Goal: Information Seeking & Learning: Learn about a topic

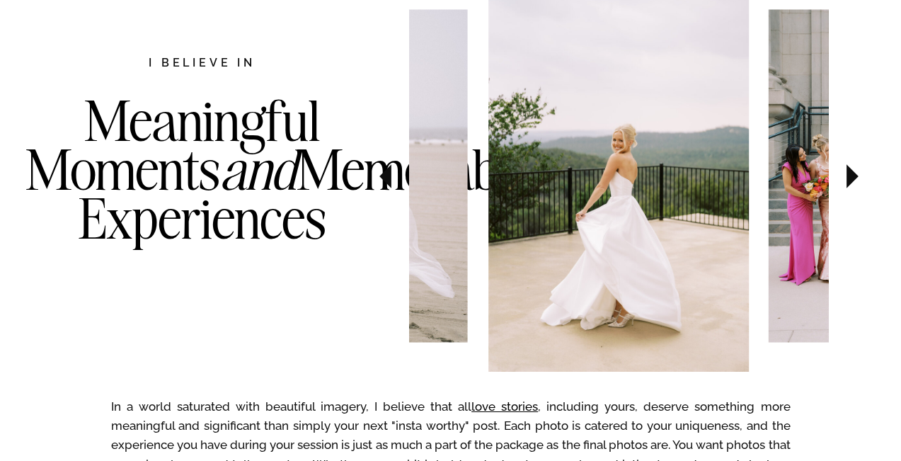
scroll to position [784, 0]
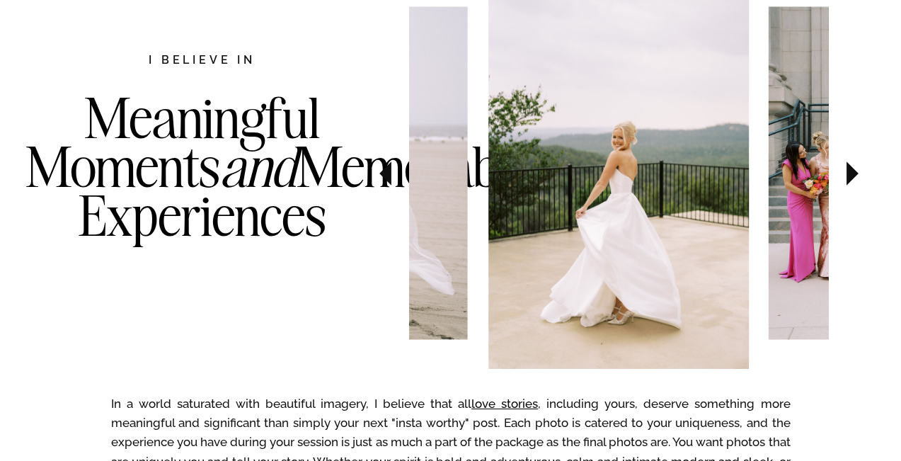
click at [852, 178] on icon at bounding box center [853, 173] width 12 height 24
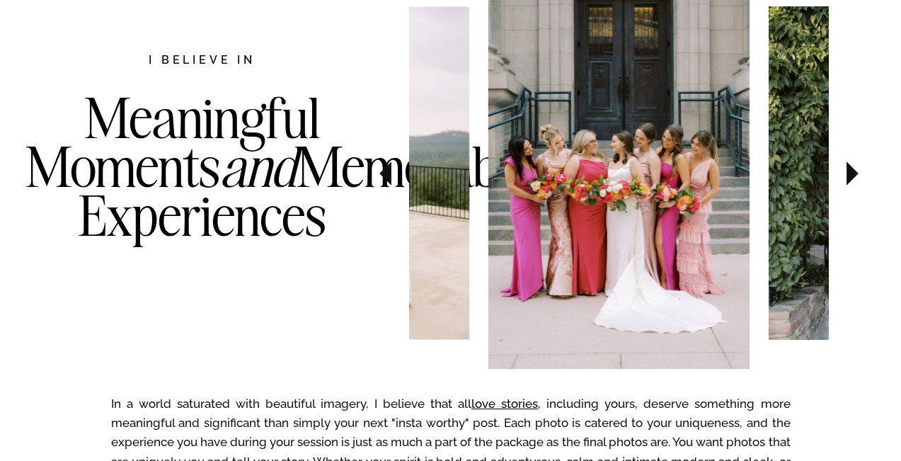
click at [852, 178] on icon at bounding box center [853, 173] width 12 height 24
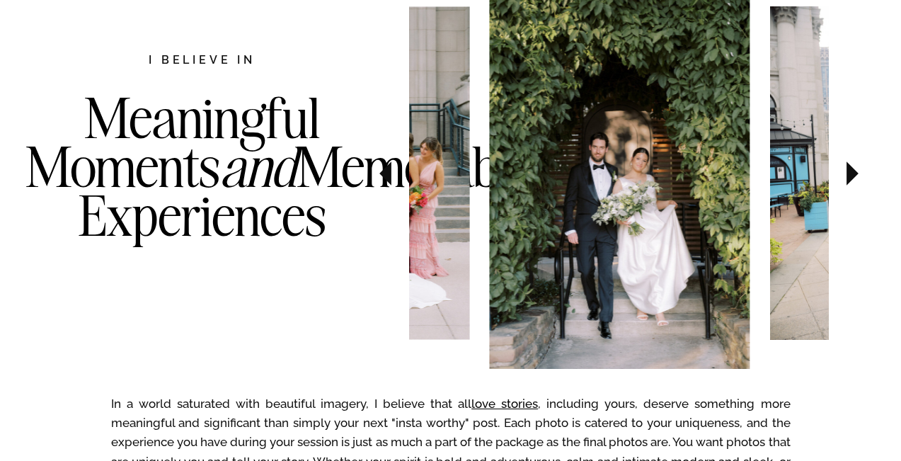
click at [852, 178] on icon at bounding box center [853, 173] width 12 height 24
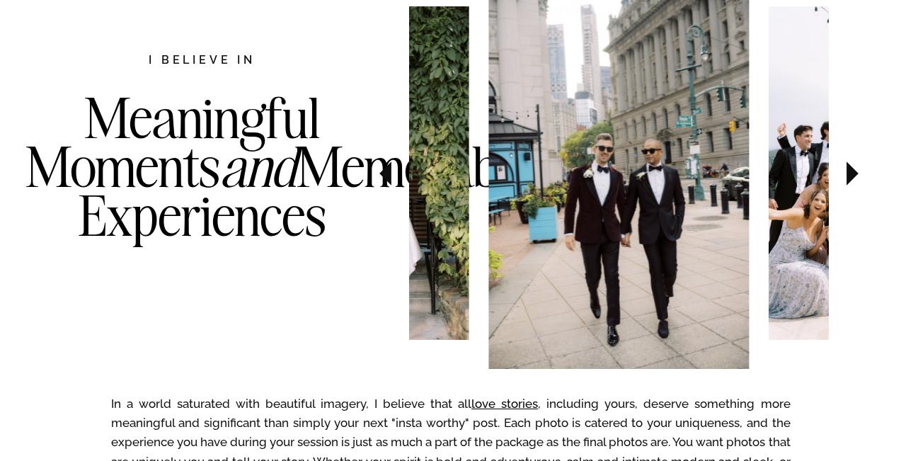
click at [852, 178] on icon at bounding box center [853, 173] width 12 height 24
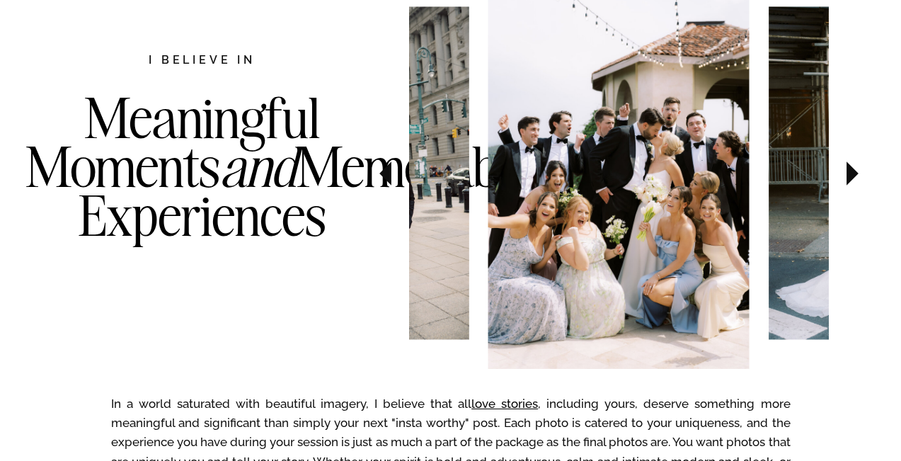
click at [852, 178] on icon at bounding box center [853, 173] width 12 height 24
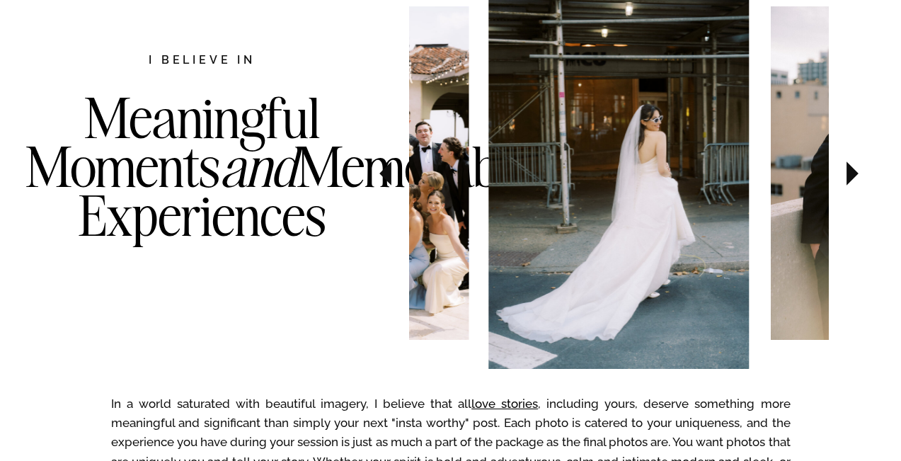
click at [852, 179] on icon at bounding box center [852, 174] width 47 height 50
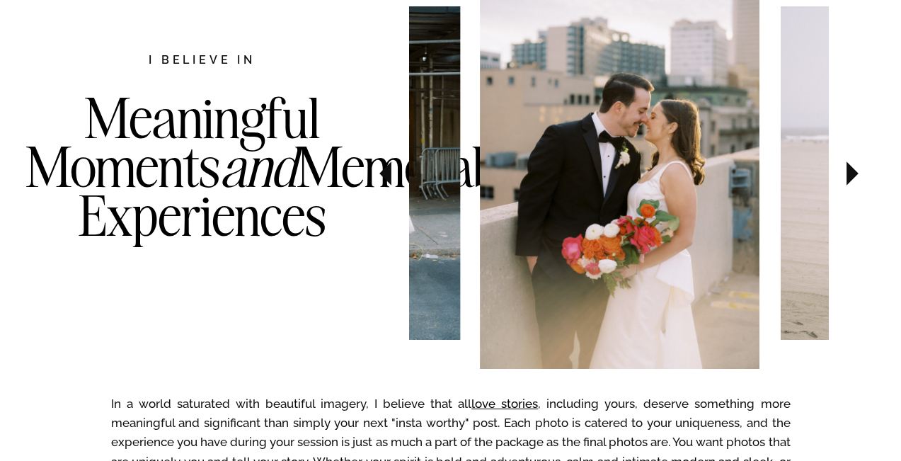
click at [852, 179] on icon at bounding box center [852, 174] width 47 height 50
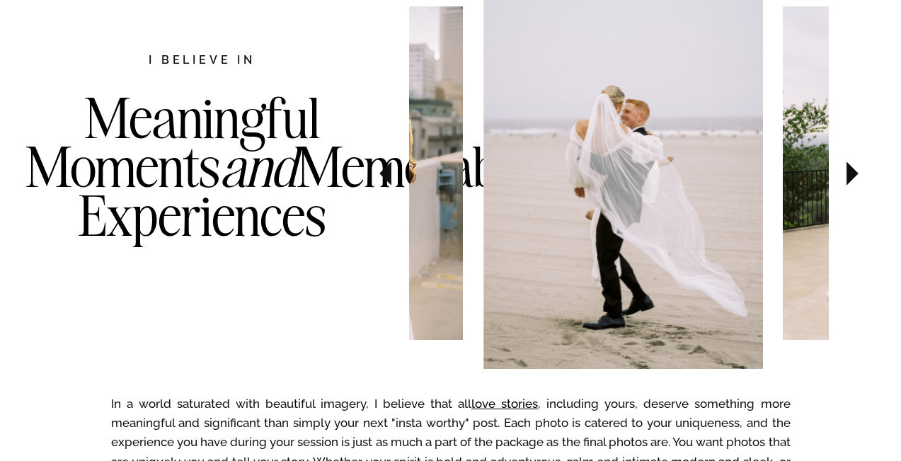
click at [852, 180] on icon at bounding box center [852, 174] width 47 height 50
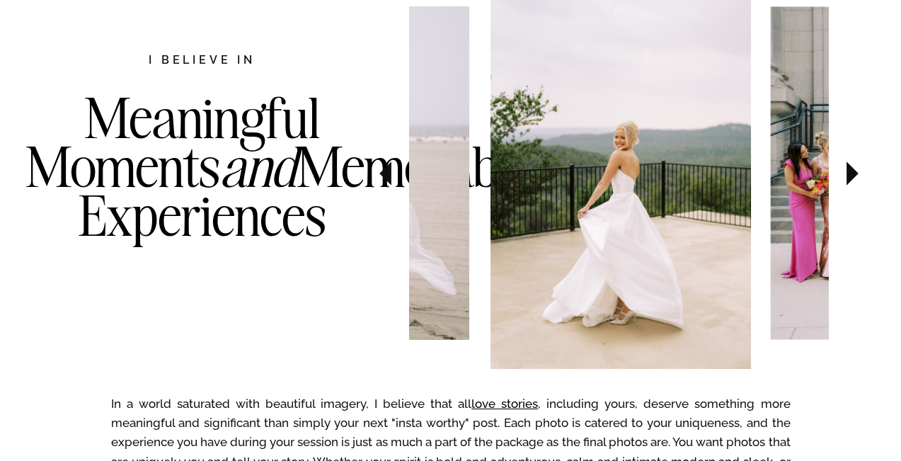
click at [852, 180] on icon at bounding box center [852, 174] width 47 height 50
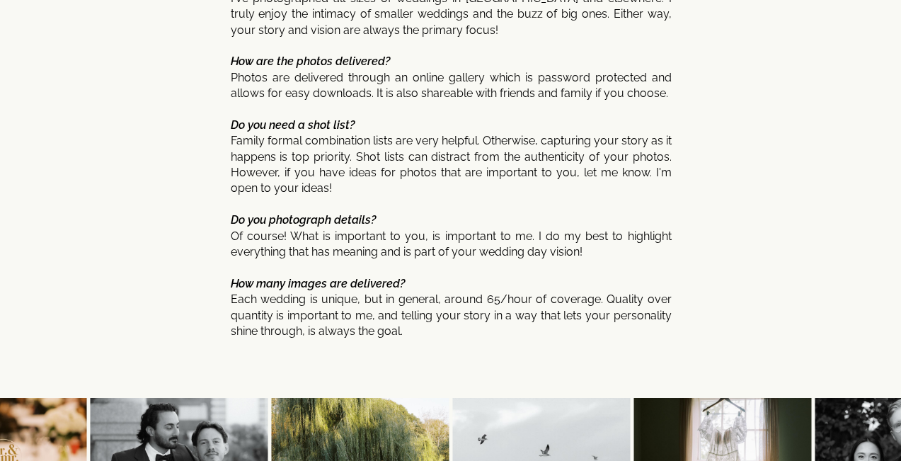
scroll to position [7340, 0]
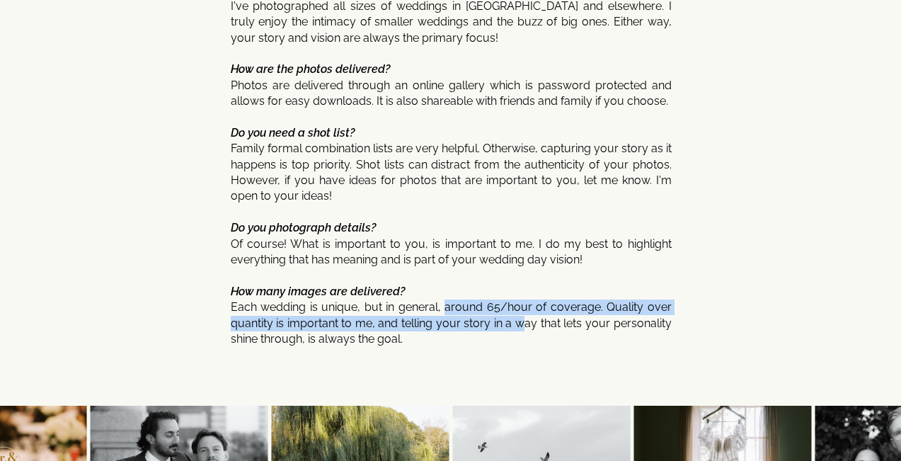
drag, startPoint x: 450, startPoint y: 294, endPoint x: 522, endPoint y: 302, distance: 71.9
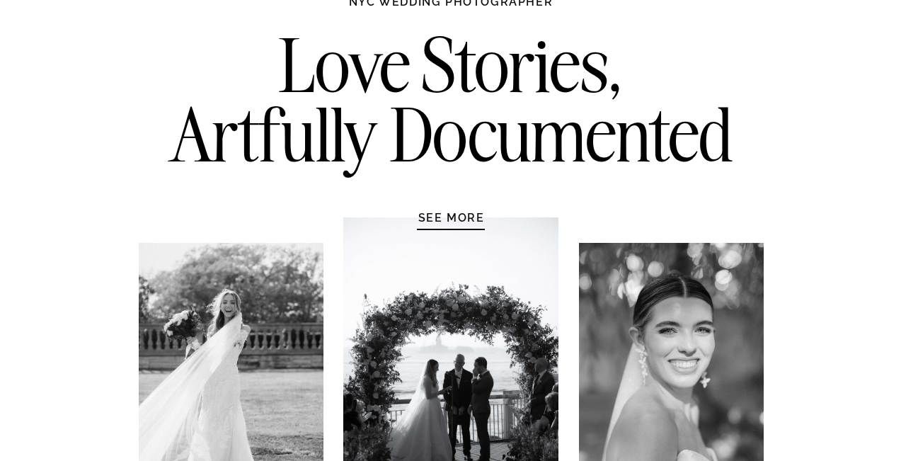
scroll to position [113, 0]
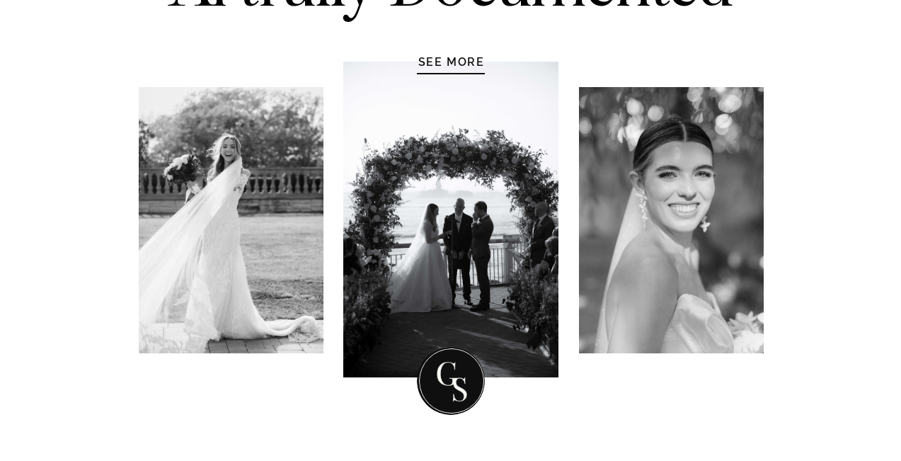
click at [469, 64] on h1 "SEE MORE" at bounding box center [451, 62] width 134 height 14
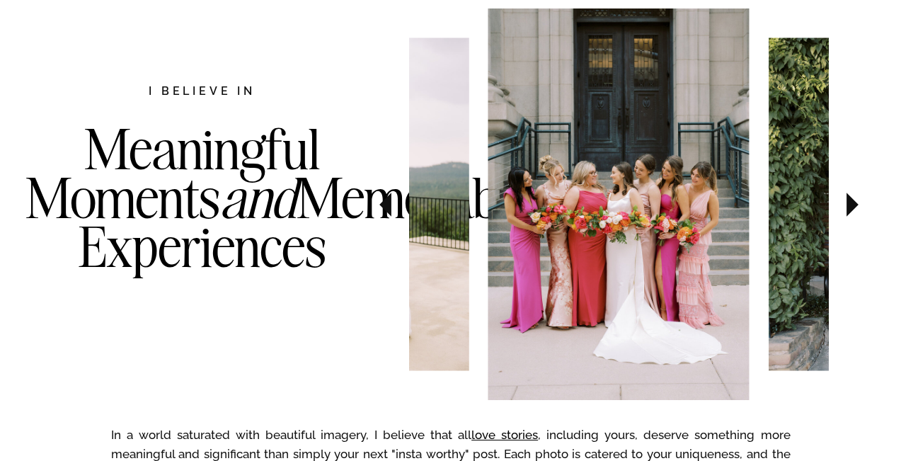
scroll to position [757, 0]
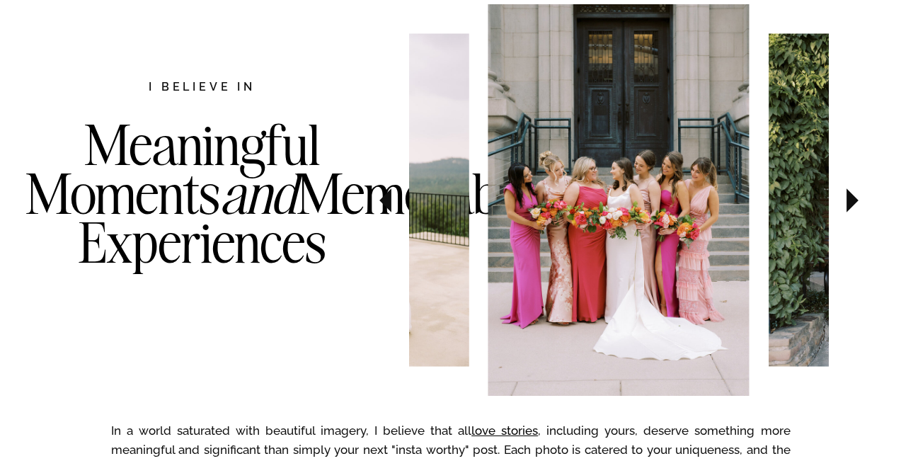
click at [851, 202] on icon at bounding box center [853, 200] width 12 height 24
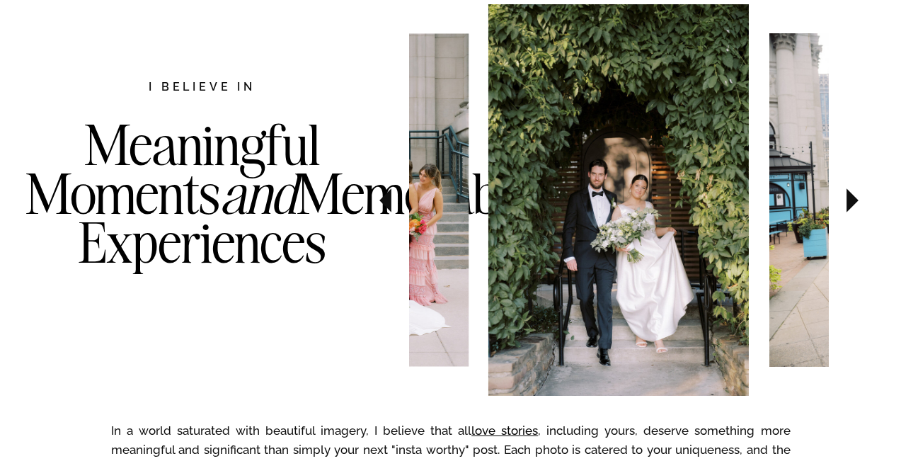
click at [851, 202] on icon at bounding box center [853, 200] width 12 height 24
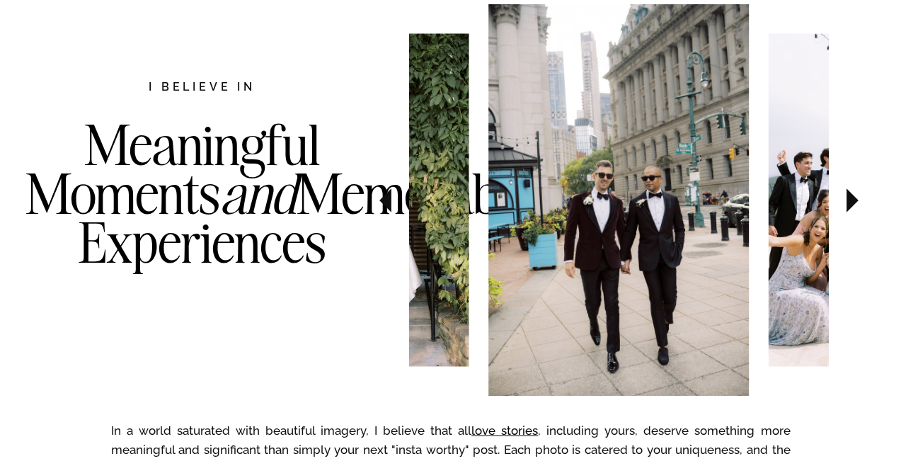
click at [851, 202] on icon at bounding box center [853, 200] width 12 height 24
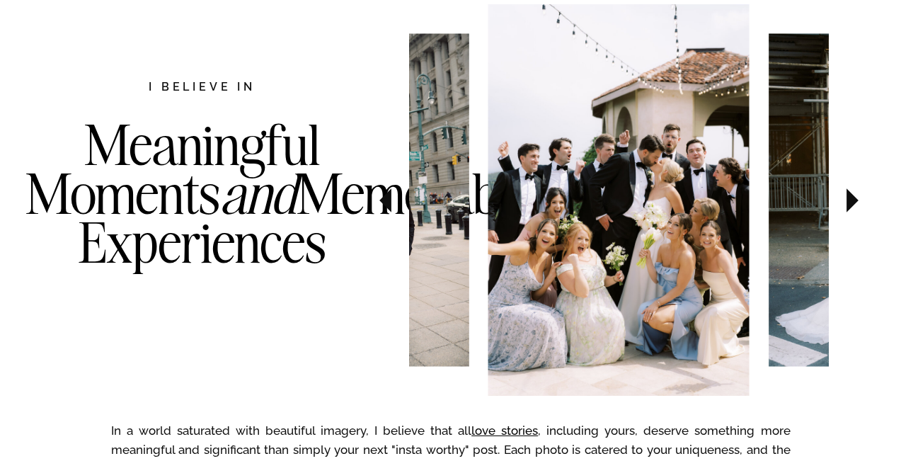
click at [851, 202] on icon at bounding box center [853, 200] width 12 height 24
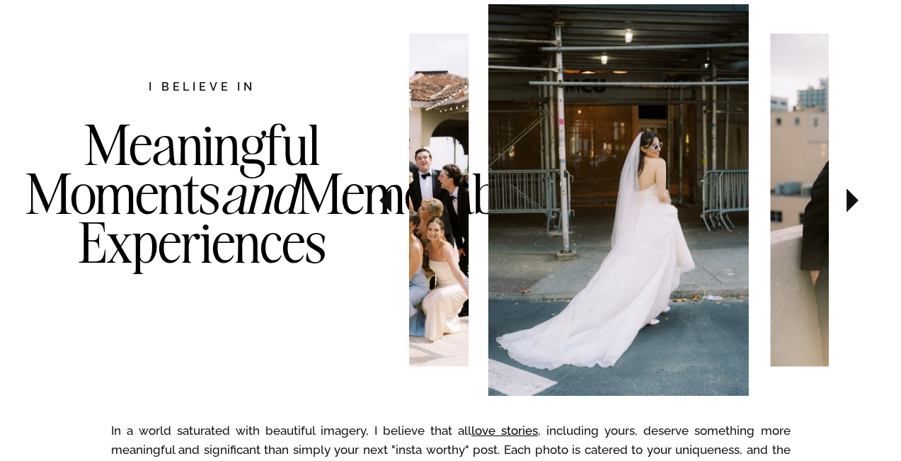
click at [372, 207] on icon at bounding box center [385, 201] width 47 height 50
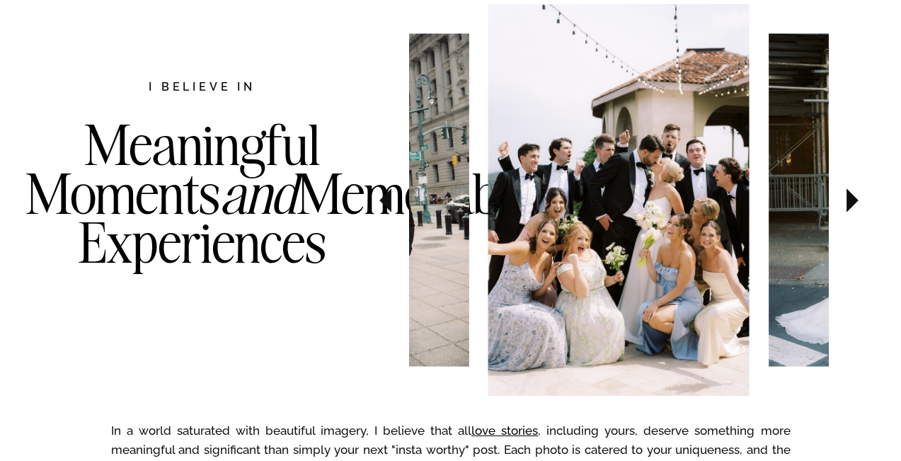
click at [854, 200] on icon at bounding box center [853, 200] width 12 height 24
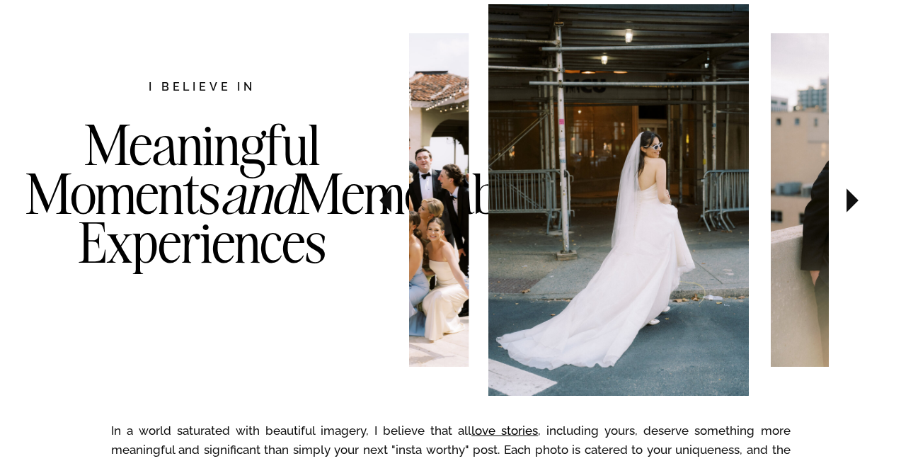
click at [854, 200] on icon at bounding box center [853, 200] width 12 height 24
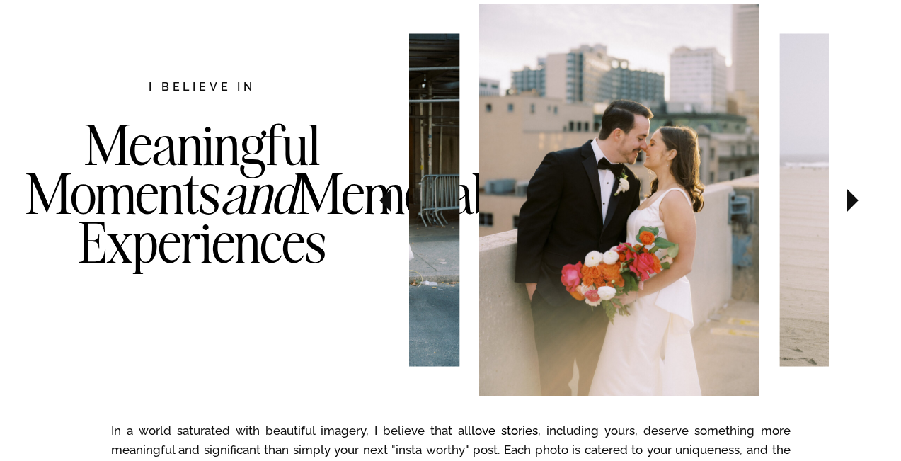
click at [853, 200] on icon at bounding box center [853, 200] width 12 height 24
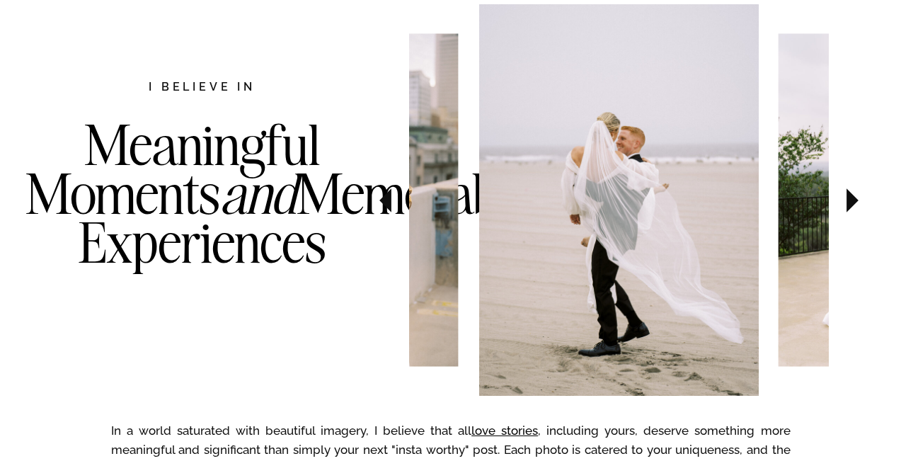
click at [853, 200] on icon at bounding box center [853, 200] width 12 height 24
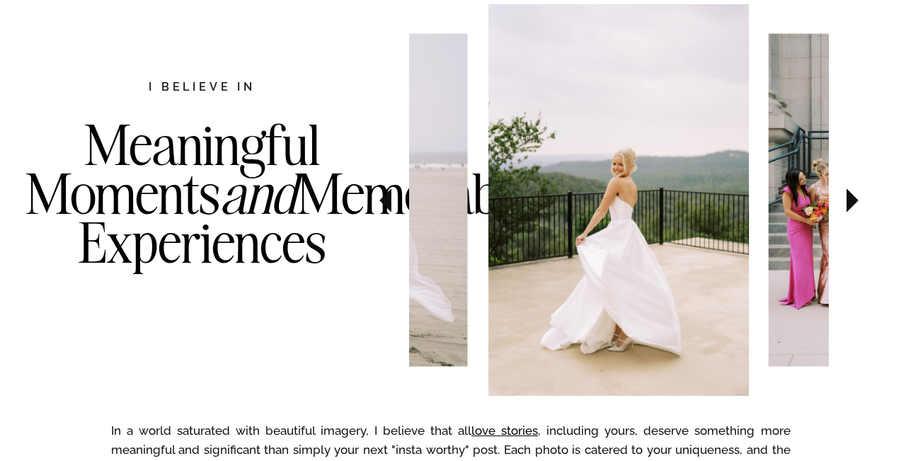
click at [853, 200] on icon at bounding box center [853, 200] width 12 height 24
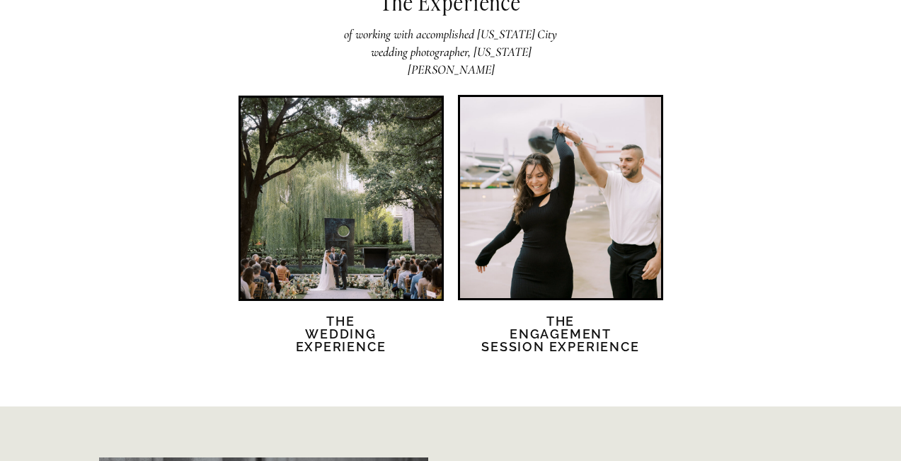
scroll to position [2744, 0]
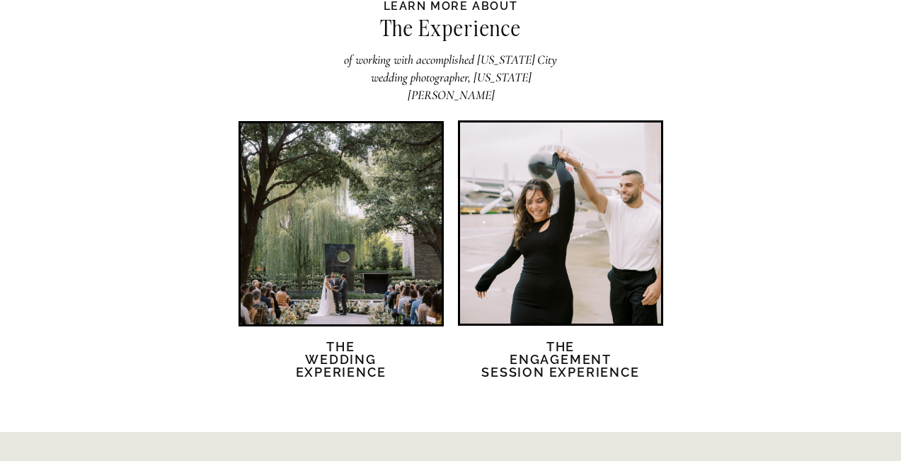
click at [324, 202] on div at bounding box center [341, 223] width 201 height 201
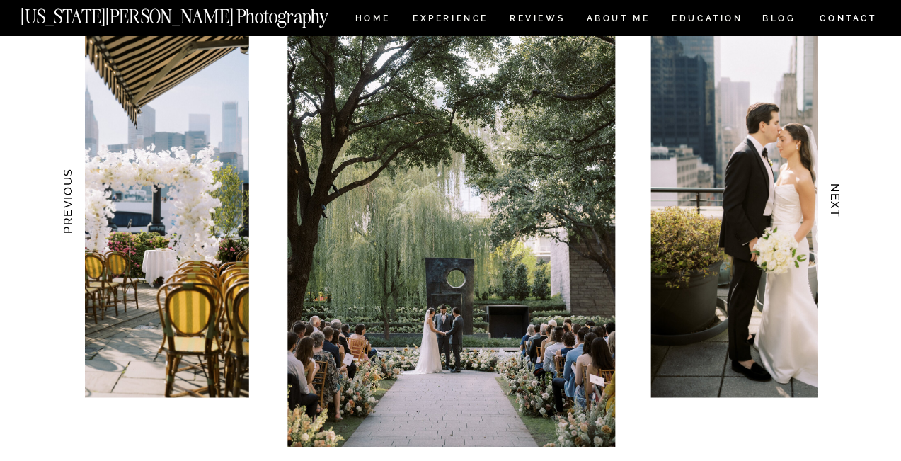
scroll to position [1440, 0]
click at [837, 189] on h3 "NEXT" at bounding box center [834, 200] width 15 height 89
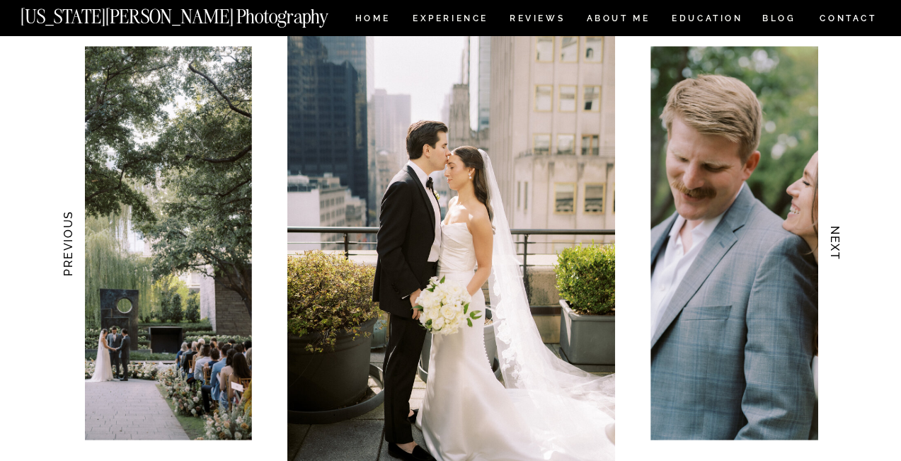
scroll to position [1398, 0]
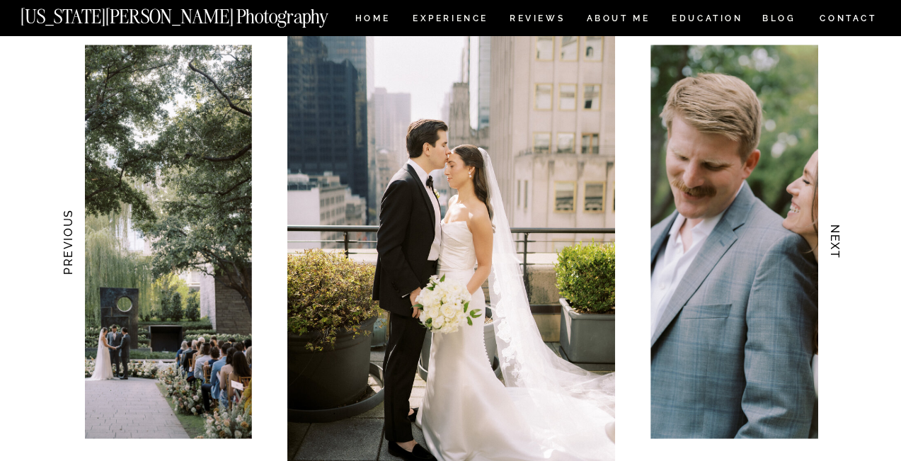
click at [832, 228] on h3 "NEXT" at bounding box center [834, 241] width 15 height 89
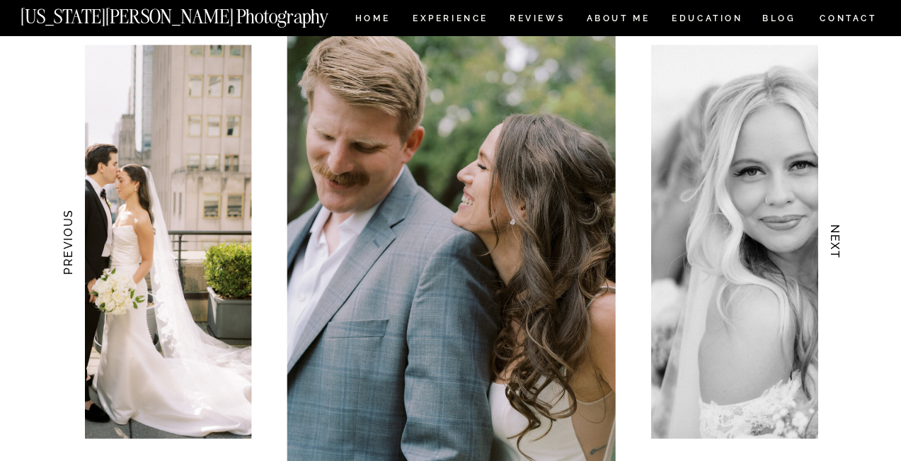
click at [832, 228] on h3 "NEXT" at bounding box center [834, 241] width 15 height 89
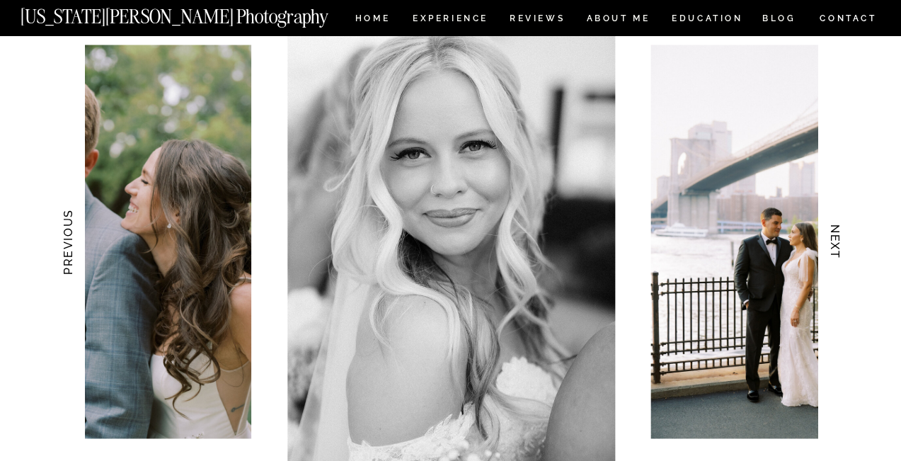
click at [832, 228] on h3 "NEXT" at bounding box center [834, 241] width 15 height 89
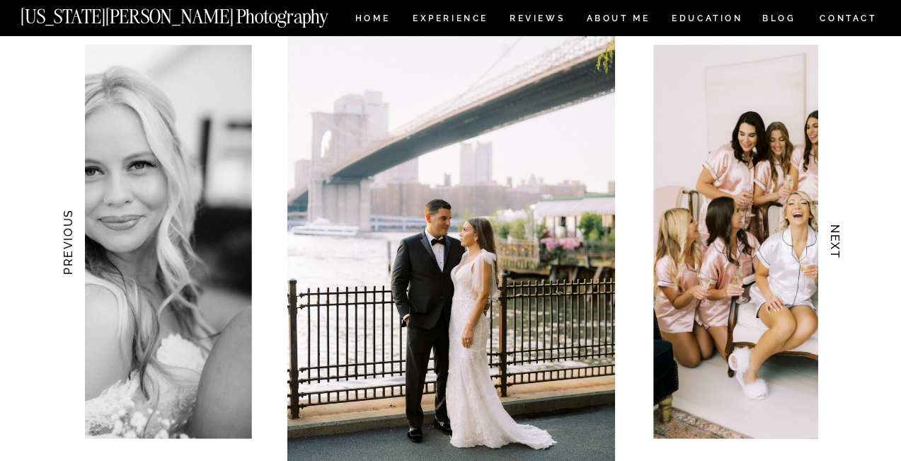
click at [832, 228] on h3 "NEXT" at bounding box center [834, 241] width 15 height 89
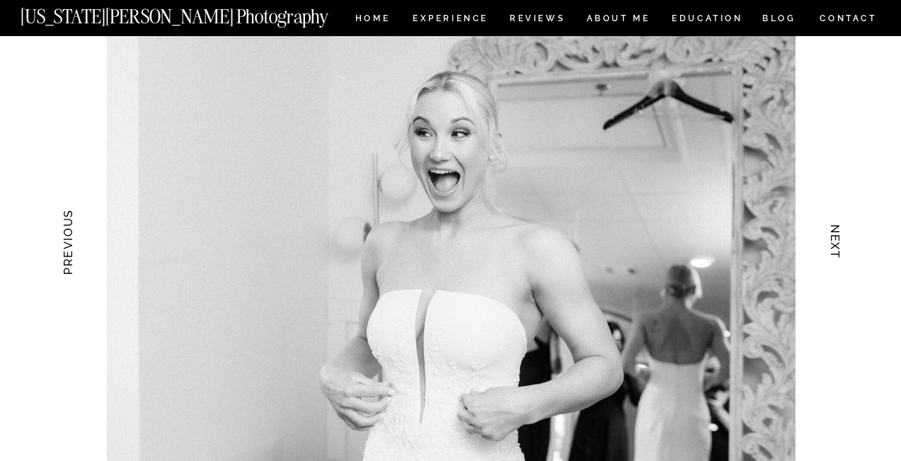
click at [832, 228] on h3 "NEXT" at bounding box center [834, 241] width 15 height 89
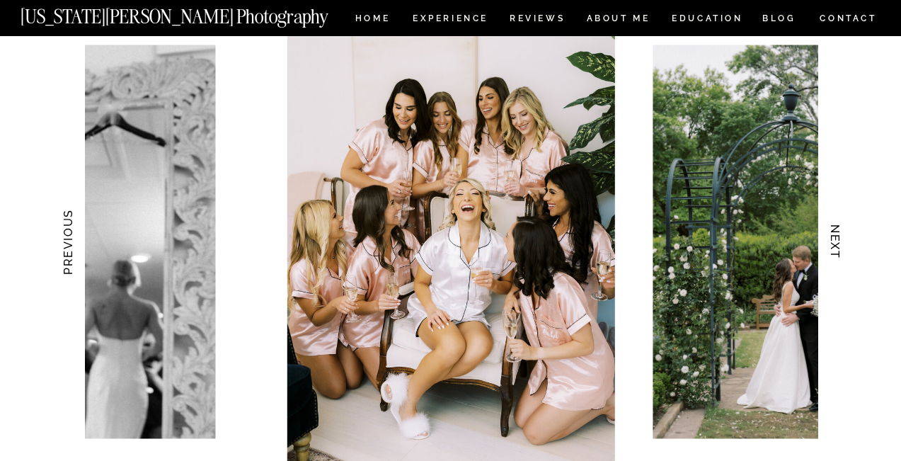
click at [832, 228] on h3 "NEXT" at bounding box center [834, 241] width 15 height 89
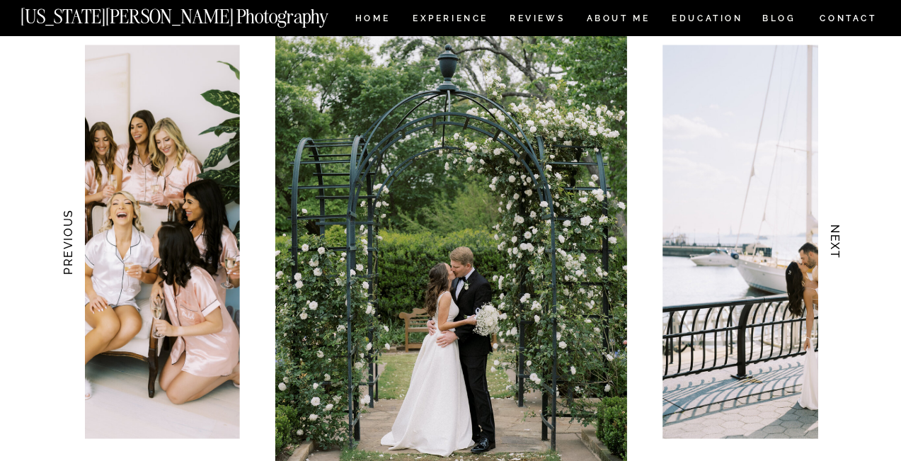
click at [832, 228] on h3 "NEXT" at bounding box center [834, 241] width 15 height 89
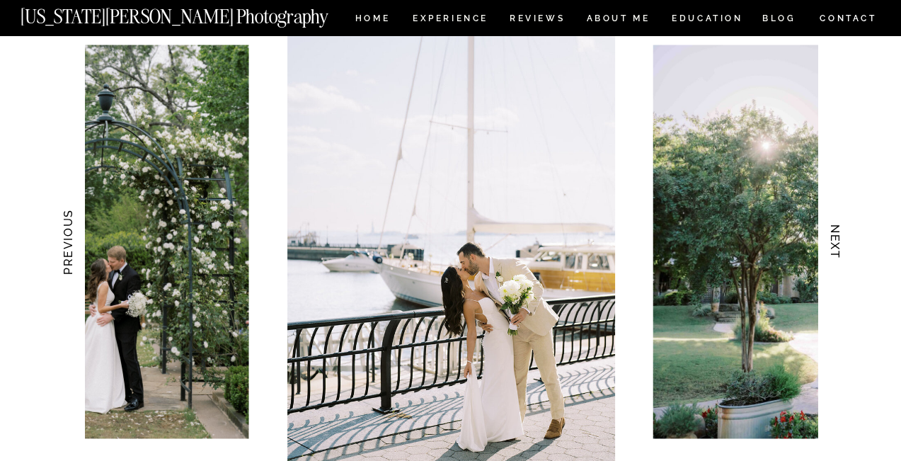
click at [832, 228] on h3 "NEXT" at bounding box center [834, 241] width 15 height 89
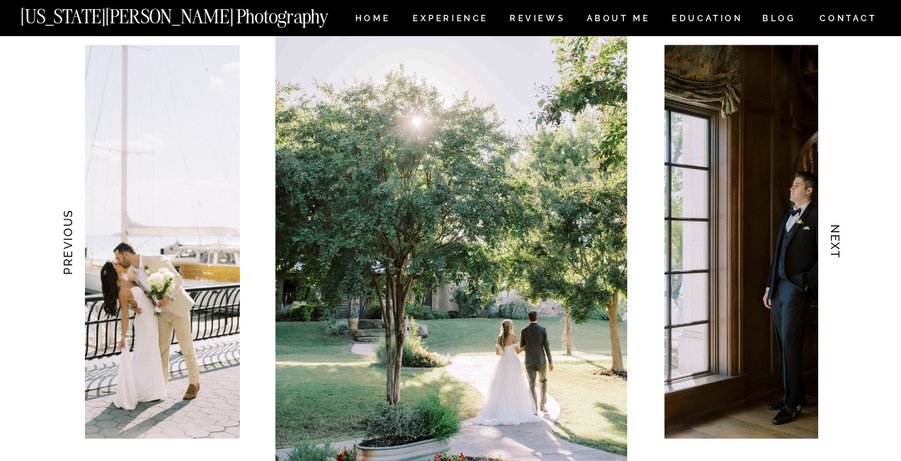
click at [832, 228] on h3 "NEXT" at bounding box center [834, 241] width 15 height 89
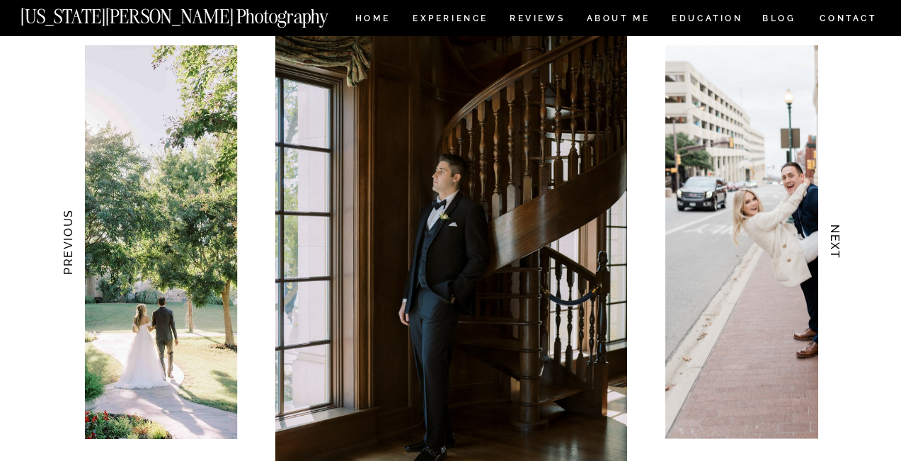
click at [832, 228] on h3 "NEXT" at bounding box center [834, 241] width 15 height 89
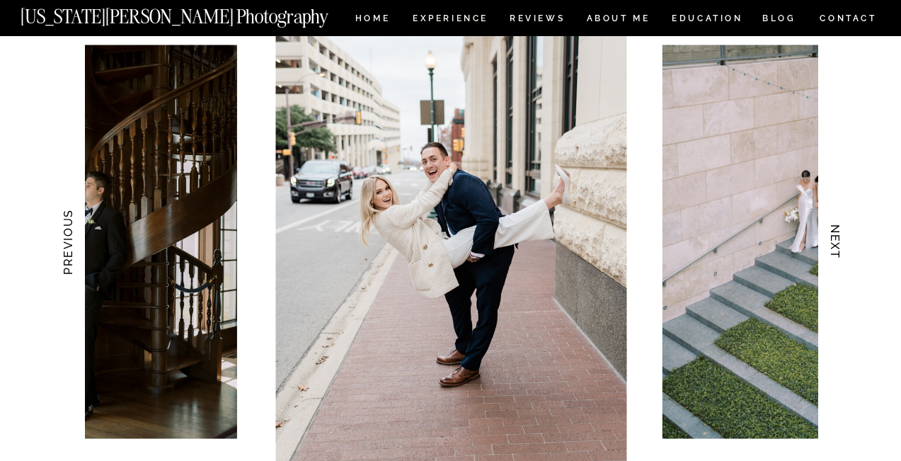
click at [832, 228] on h3 "NEXT" at bounding box center [834, 241] width 15 height 89
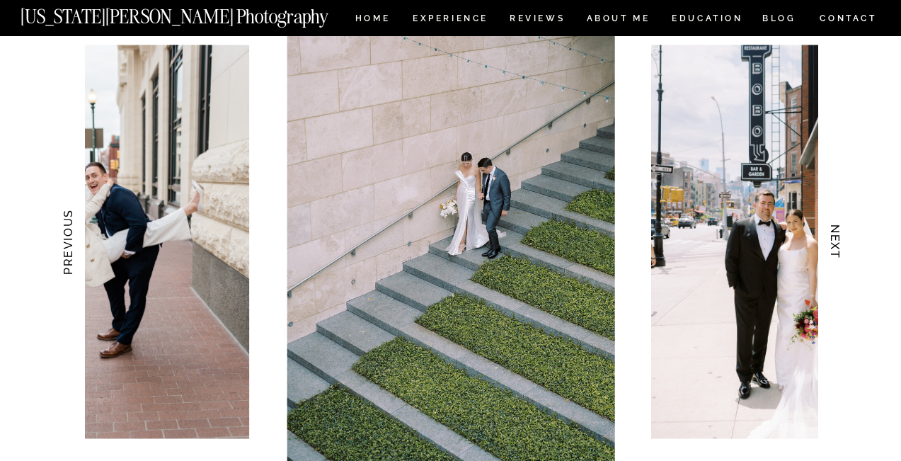
click at [832, 228] on h3 "NEXT" at bounding box center [834, 241] width 15 height 89
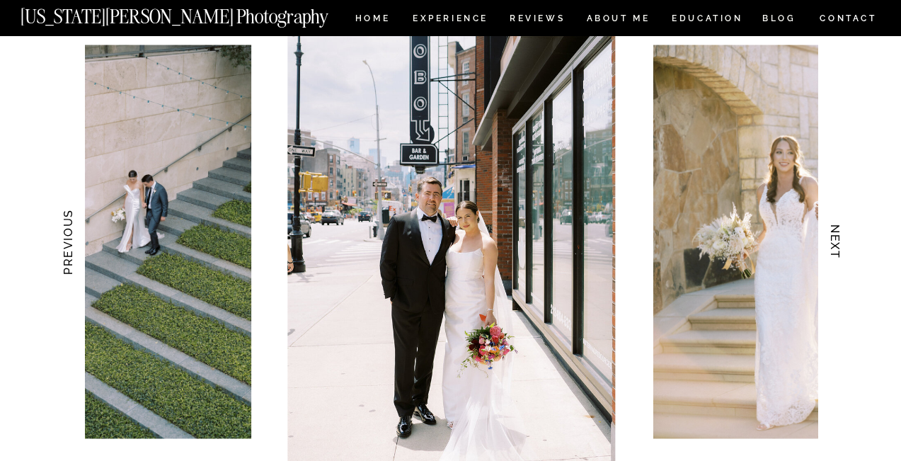
click at [832, 228] on h3 "NEXT" at bounding box center [834, 241] width 15 height 89
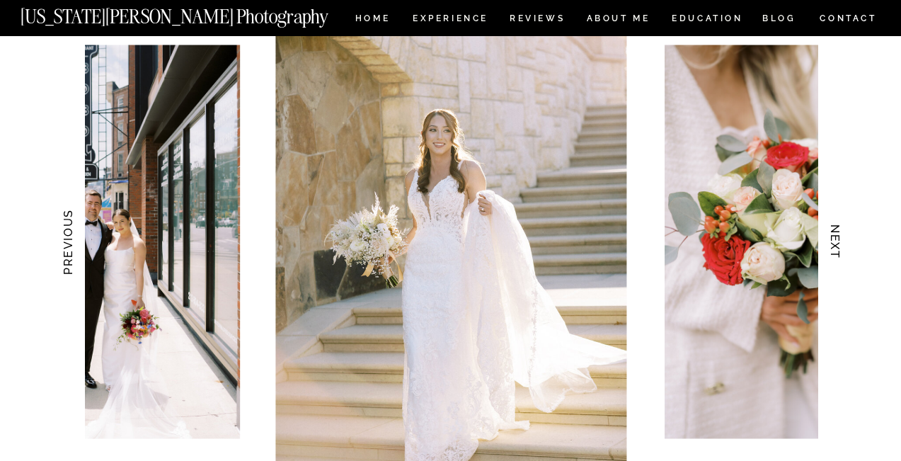
click at [832, 228] on h3 "NEXT" at bounding box center [834, 241] width 15 height 89
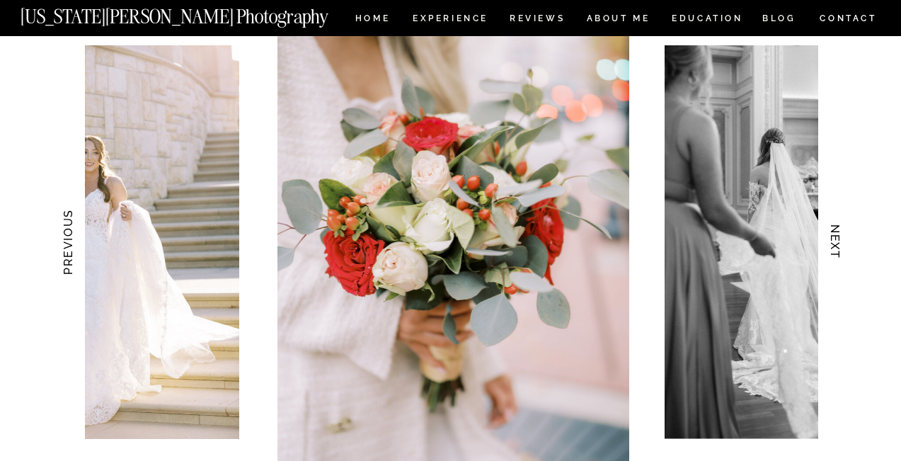
click at [832, 228] on h3 "NEXT" at bounding box center [834, 241] width 15 height 89
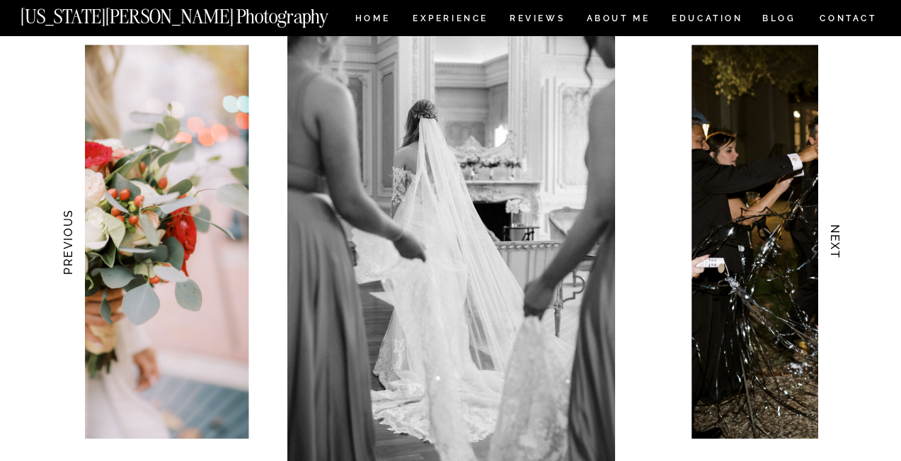
click at [832, 228] on h3 "NEXT" at bounding box center [834, 241] width 15 height 89
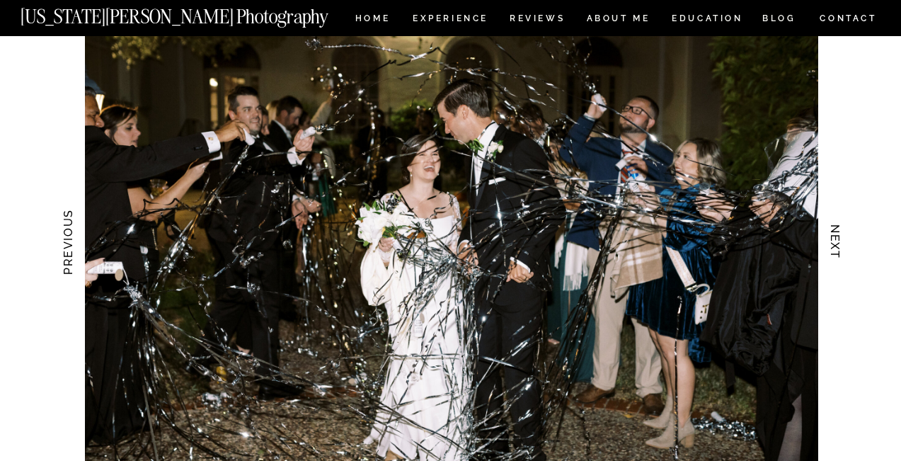
click at [832, 228] on h3 "NEXT" at bounding box center [834, 241] width 15 height 89
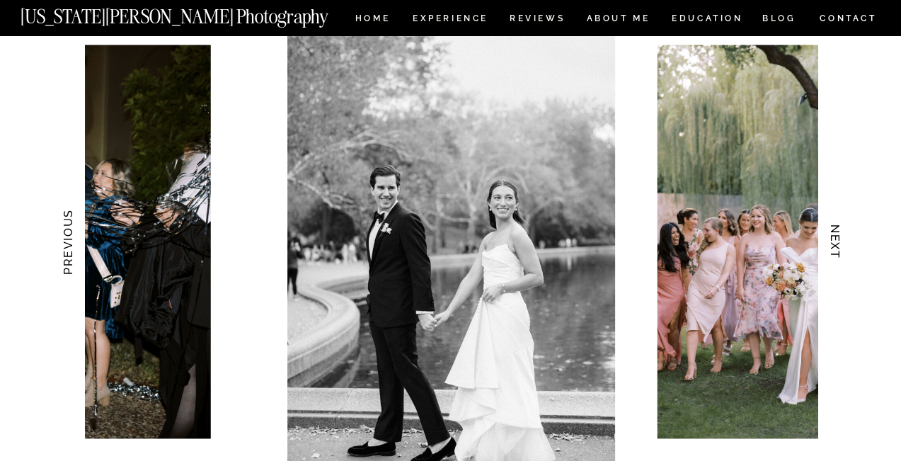
click at [832, 228] on h3 "NEXT" at bounding box center [834, 241] width 15 height 89
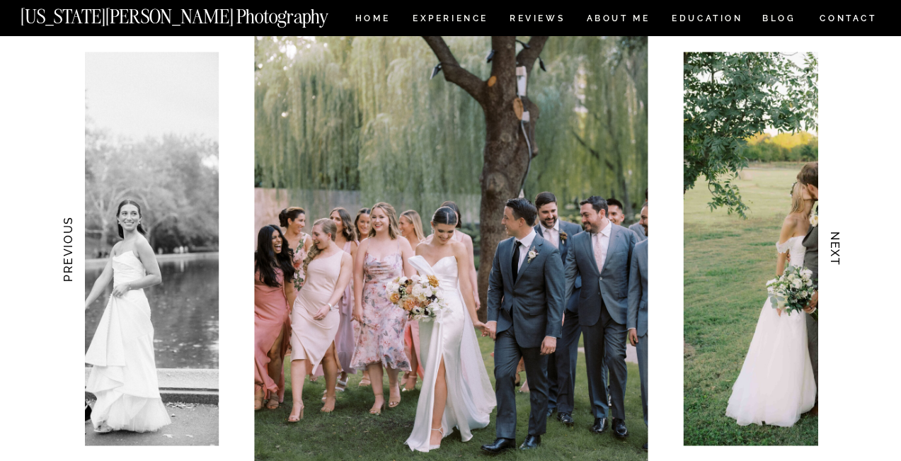
scroll to position [1393, 0]
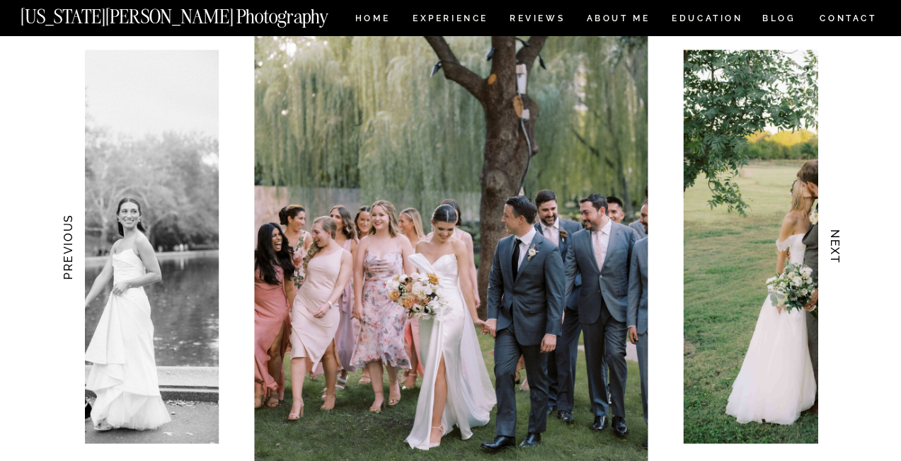
click at [839, 246] on h3 "NEXT" at bounding box center [834, 246] width 15 height 89
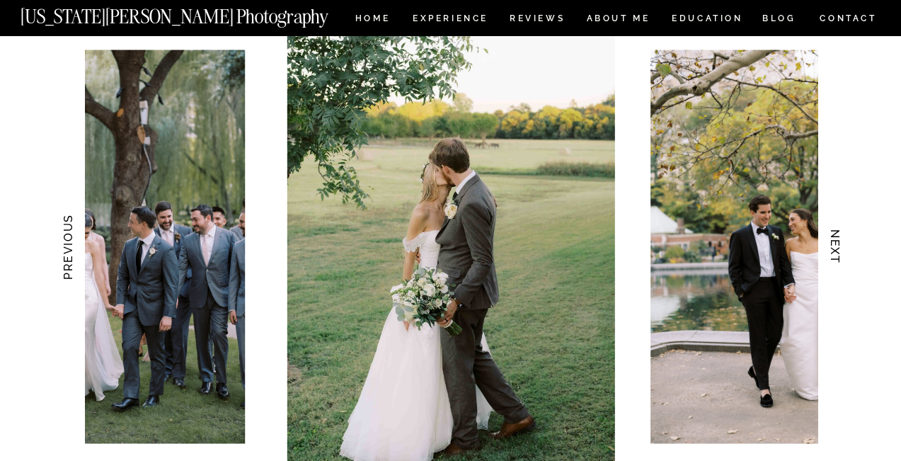
click at [839, 246] on h3 "NEXT" at bounding box center [834, 246] width 15 height 89
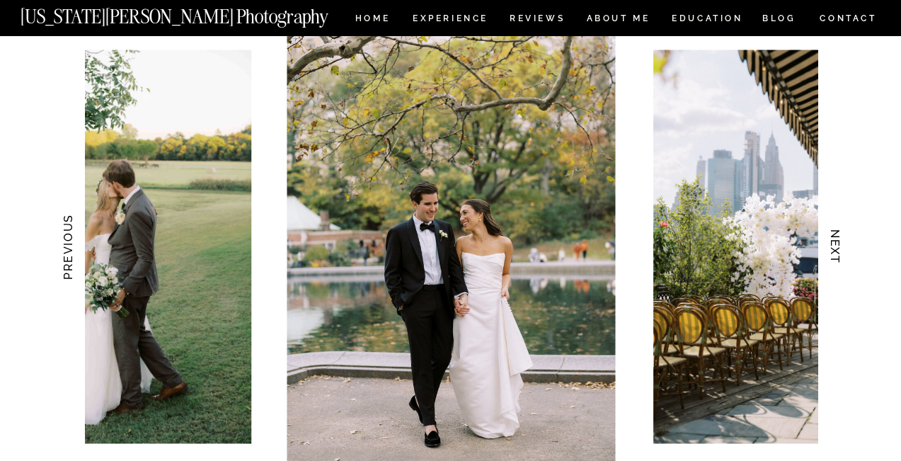
click at [839, 246] on h3 "NEXT" at bounding box center [834, 246] width 15 height 89
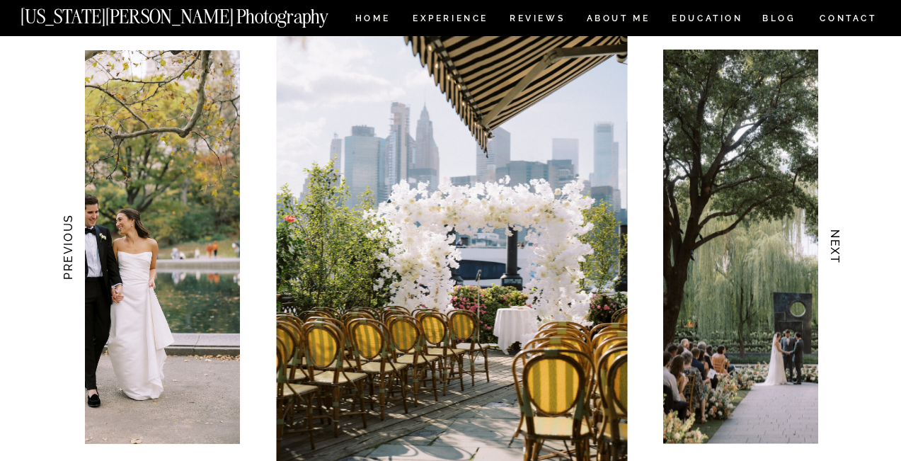
click at [839, 246] on h3 "NEXT" at bounding box center [834, 246] width 15 height 89
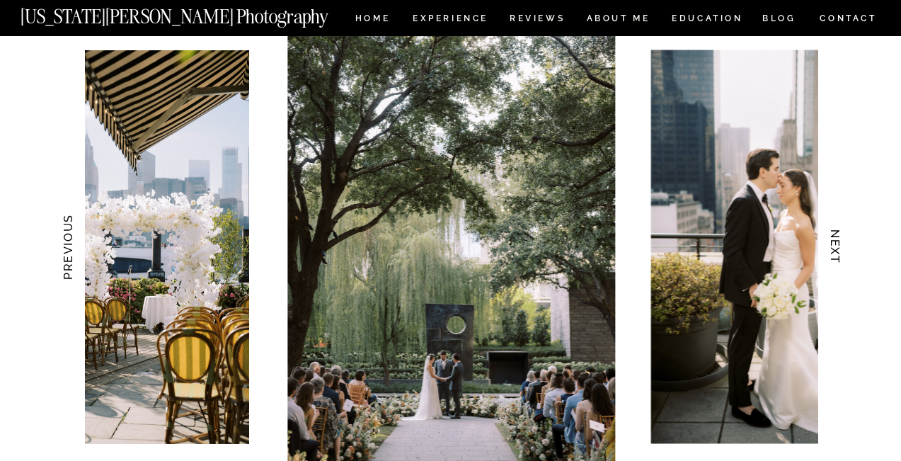
click at [839, 246] on h3 "NEXT" at bounding box center [834, 246] width 15 height 89
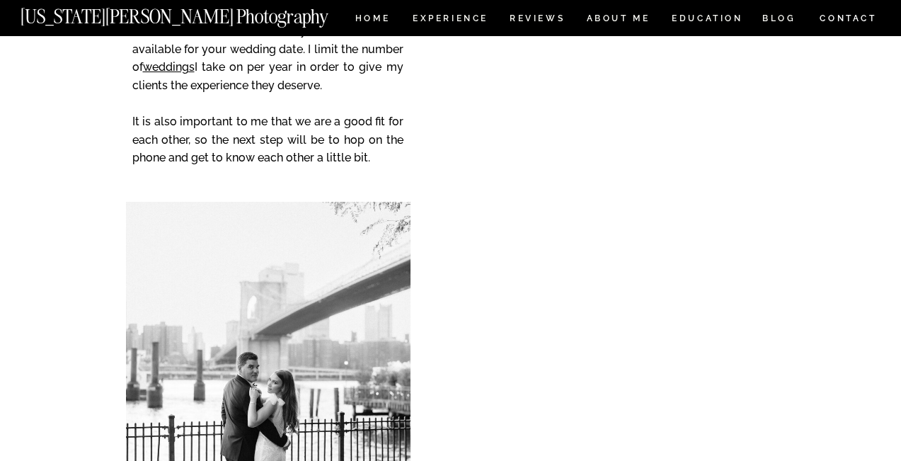
scroll to position [5834, 0]
